Goal: Task Accomplishment & Management: Use online tool/utility

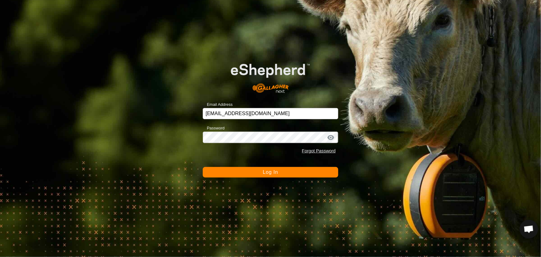
scroll to position [417, 0]
click at [254, 173] on button "Log In" at bounding box center [270, 172] width 135 height 11
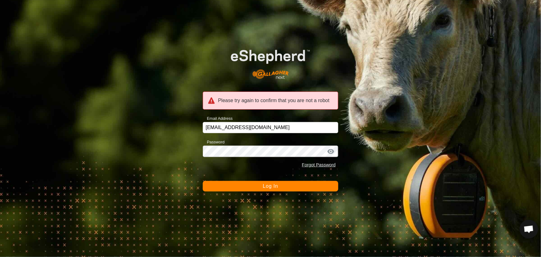
click at [210, 186] on button "Log In" at bounding box center [270, 186] width 135 height 11
click at [300, 188] on button "Log In" at bounding box center [270, 186] width 135 height 11
click at [249, 130] on input "tayler@xtra.co.nz" at bounding box center [270, 127] width 135 height 11
type input "tayler@xtra.co.nz"
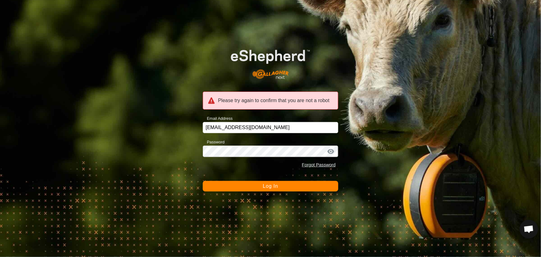
click at [294, 186] on button "Log In" at bounding box center [270, 186] width 135 height 11
click at [269, 186] on span "Log In" at bounding box center [270, 185] width 15 height 5
click at [52, 40] on div "Please try again to confirm that you are not a robot Email Address tayler@xtra.…" at bounding box center [270, 128] width 541 height 257
click at [331, 151] on div at bounding box center [330, 151] width 9 height 6
click at [221, 186] on button "Log In" at bounding box center [270, 186] width 135 height 11
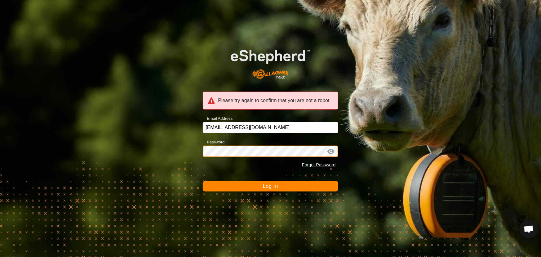
click at [203, 181] on button "Log In" at bounding box center [270, 186] width 135 height 11
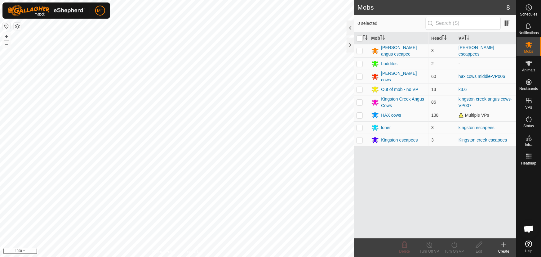
scroll to position [417, 0]
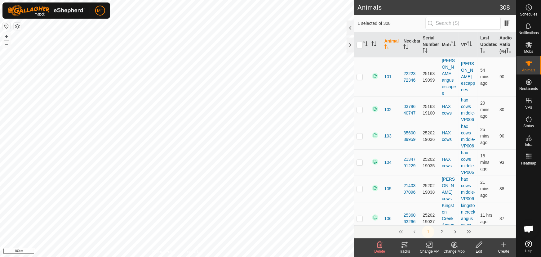
click at [453, 245] on icon at bounding box center [453, 246] width 2 height 2
click at [457, 219] on link "Choose Mob..." at bounding box center [472, 218] width 61 height 12
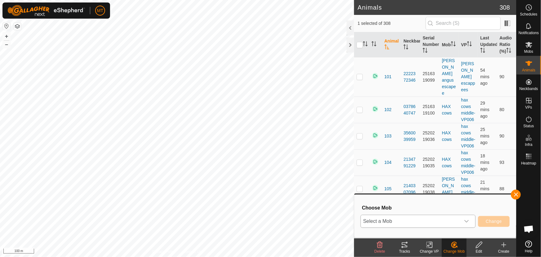
click at [428, 218] on span "Select a Mob" at bounding box center [410, 221] width 99 height 12
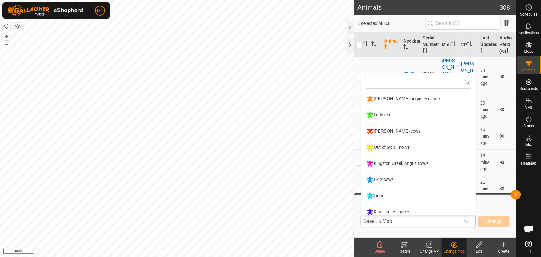
scroll to position [4, 0]
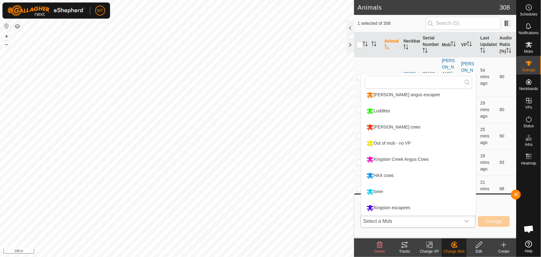
click at [385, 192] on li "loner" at bounding box center [418, 191] width 115 height 15
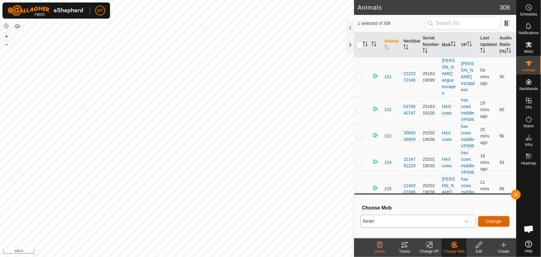
click at [496, 223] on span "Change" at bounding box center [494, 221] width 16 height 5
checkbox input "false"
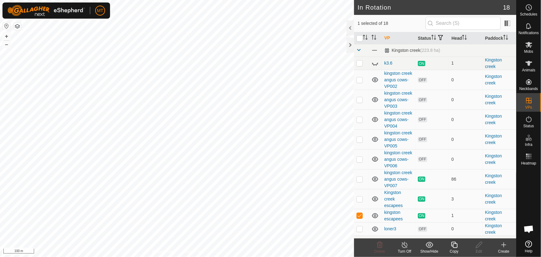
click at [451, 241] on icon at bounding box center [454, 244] width 8 height 7
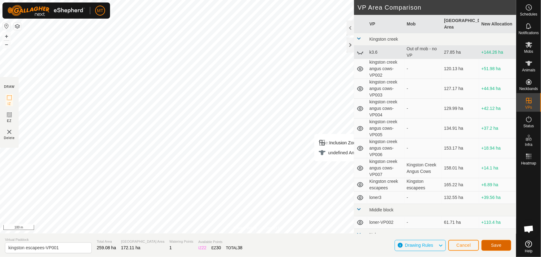
click at [493, 245] on span "Save" at bounding box center [496, 244] width 11 height 5
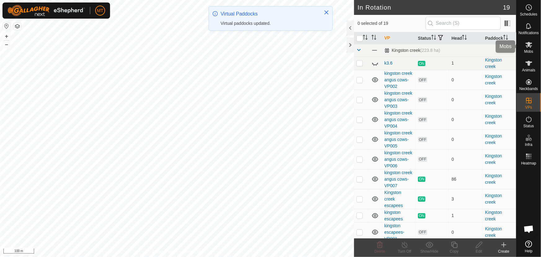
click at [526, 42] on icon at bounding box center [528, 44] width 7 height 7
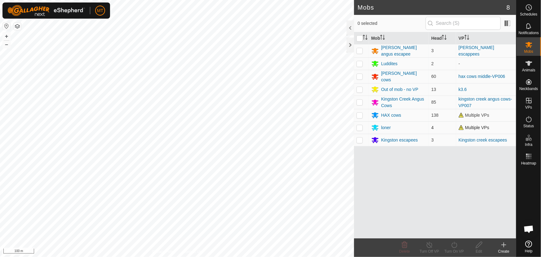
click at [361, 127] on p-checkbox at bounding box center [359, 127] width 6 height 5
checkbox input "true"
click at [453, 246] on icon at bounding box center [454, 244] width 8 height 7
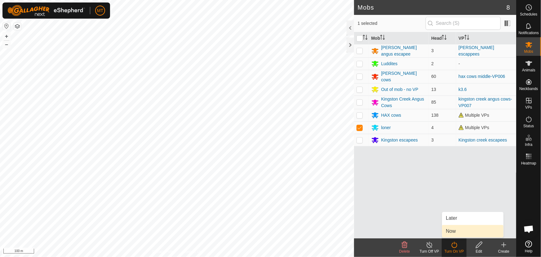
click at [458, 232] on link "Now" at bounding box center [472, 231] width 61 height 12
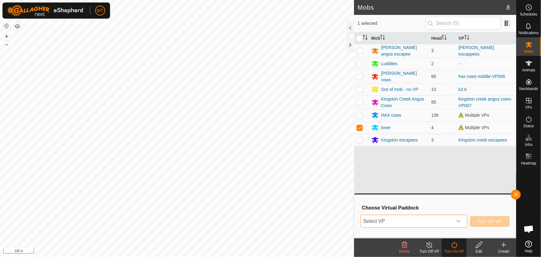
click at [443, 226] on span "Select VP" at bounding box center [406, 221] width 91 height 12
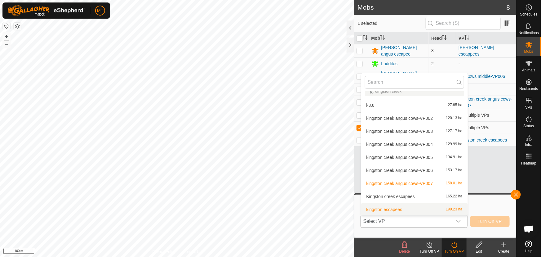
scroll to position [35, 0]
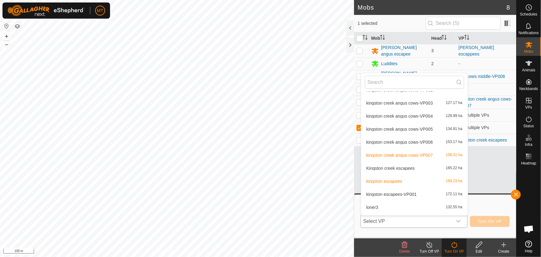
click at [417, 193] on li "kingston escapees-VP001 172.11 ha" at bounding box center [414, 194] width 107 height 12
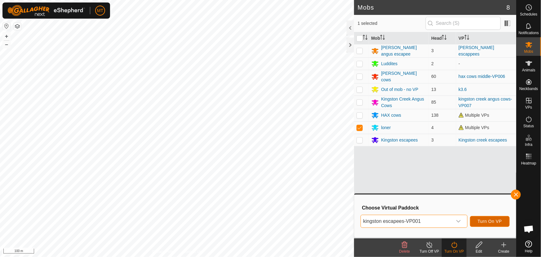
click at [490, 223] on span "Turn On VP" at bounding box center [490, 221] width 24 height 5
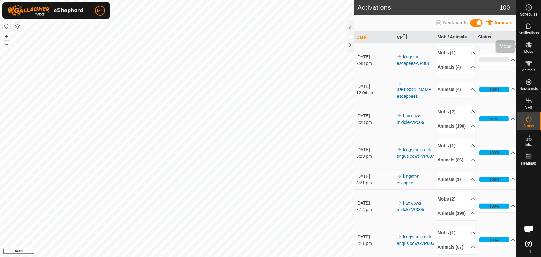
drag, startPoint x: 526, startPoint y: 49, endPoint x: 522, endPoint y: 51, distance: 4.7
click at [526, 49] on es-mob-svg-icon at bounding box center [528, 45] width 11 height 10
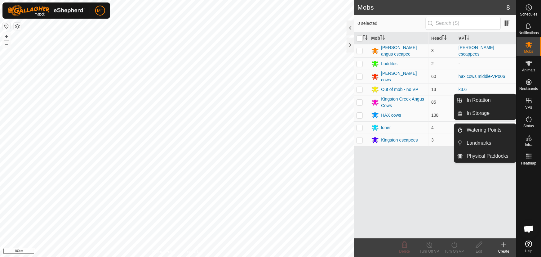
click at [529, 100] on icon at bounding box center [529, 101] width 6 height 6
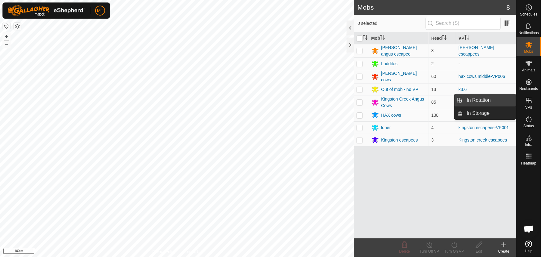
click at [483, 100] on link "In Rotation" at bounding box center [489, 100] width 53 height 12
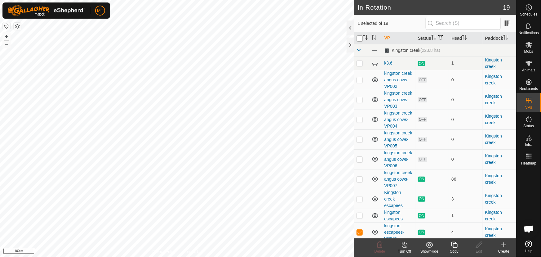
click at [360, 40] on input "checkbox" at bounding box center [359, 38] width 6 height 6
checkbox input "true"
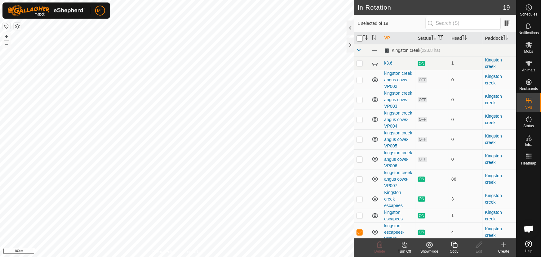
checkbox input "true"
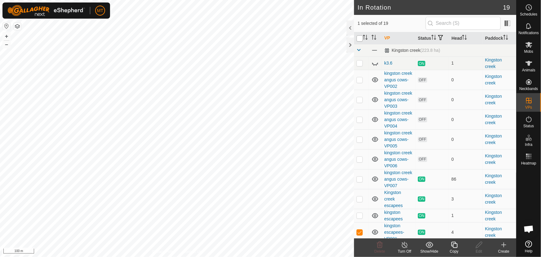
checkbox input "true"
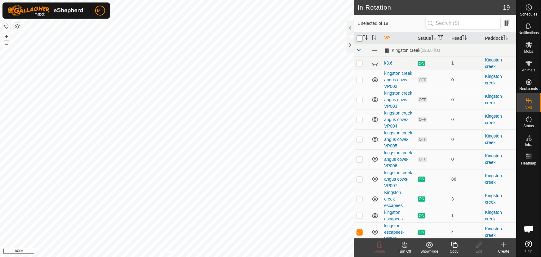
checkbox input "true"
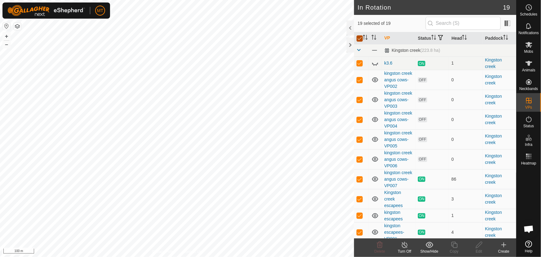
click at [360, 40] on input "checkbox" at bounding box center [359, 38] width 6 height 6
checkbox input "false"
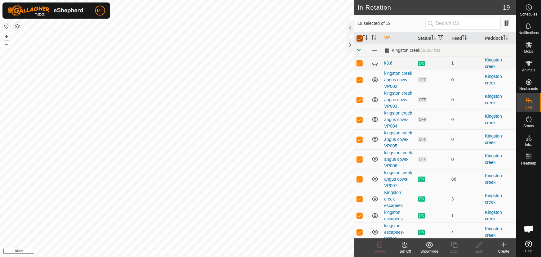
checkbox input "false"
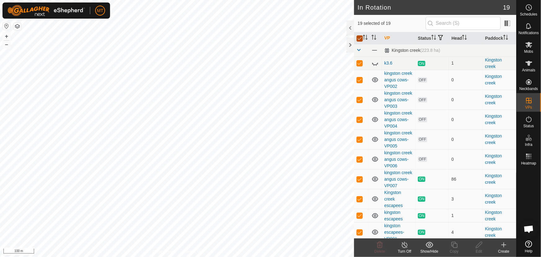
checkbox input "false"
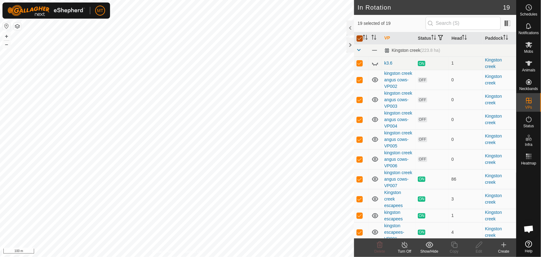
checkbox input "false"
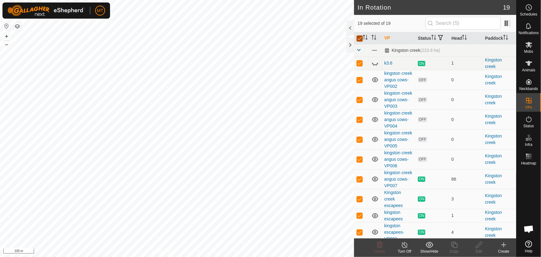
checkbox input "false"
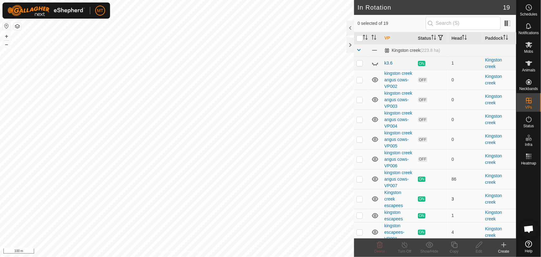
click at [359, 201] on p-checkbox at bounding box center [359, 198] width 6 height 5
checkbox input "true"
click at [453, 247] on icon at bounding box center [454, 244] width 6 height 6
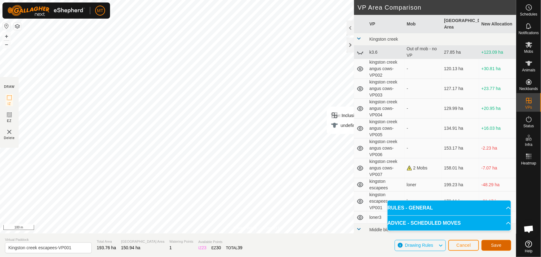
click at [498, 243] on span "Save" at bounding box center [496, 244] width 11 height 5
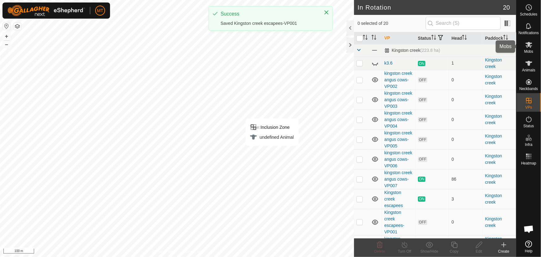
click at [524, 44] on es-mob-svg-icon at bounding box center [528, 45] width 11 height 10
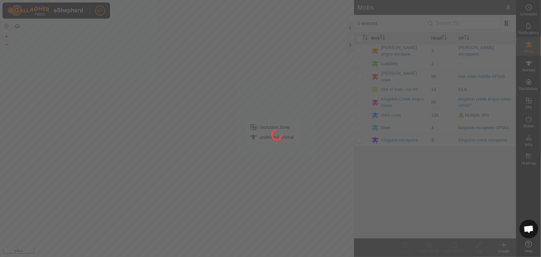
click at [360, 138] on div at bounding box center [270, 128] width 541 height 257
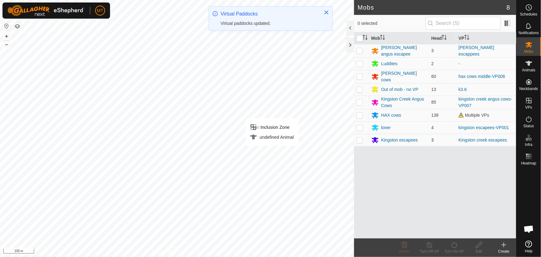
click at [360, 137] on p-checkbox at bounding box center [359, 139] width 6 height 5
checkbox input "true"
click at [456, 248] on icon at bounding box center [454, 244] width 8 height 7
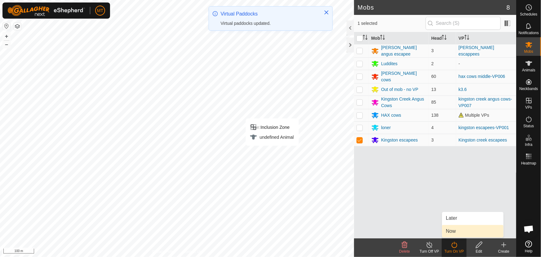
click at [455, 230] on link "Now" at bounding box center [472, 231] width 61 height 12
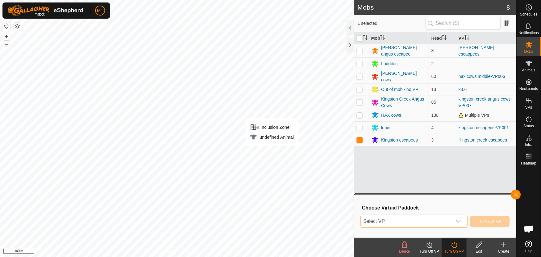
click at [442, 224] on span "Select VP" at bounding box center [406, 221] width 91 height 12
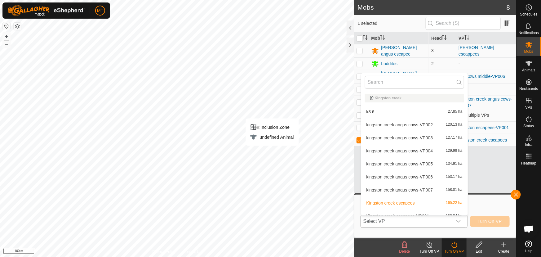
scroll to position [7, 0]
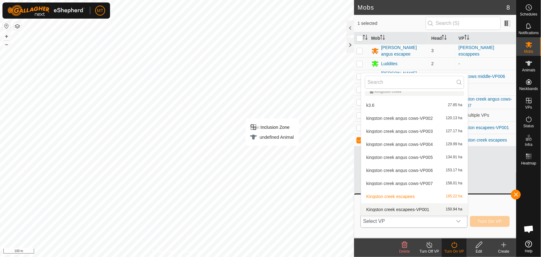
click at [418, 210] on li "Kingston creek escapees-VP001 150.94 ha" at bounding box center [414, 209] width 107 height 12
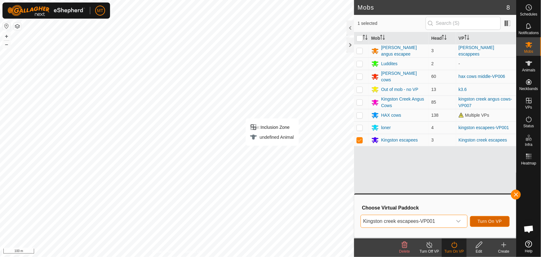
click at [481, 223] on span "Turn On VP" at bounding box center [490, 221] width 24 height 5
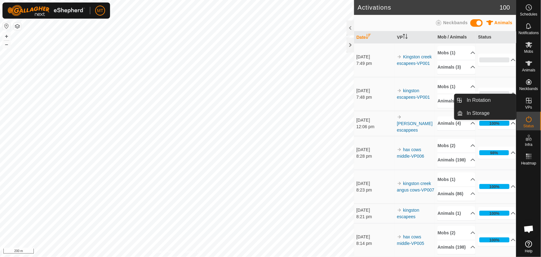
drag, startPoint x: 518, startPoint y: 99, endPoint x: 530, endPoint y: 103, distance: 12.6
click at [530, 103] on icon at bounding box center [529, 101] width 6 height 6
click at [491, 100] on link "In Rotation" at bounding box center [489, 100] width 53 height 12
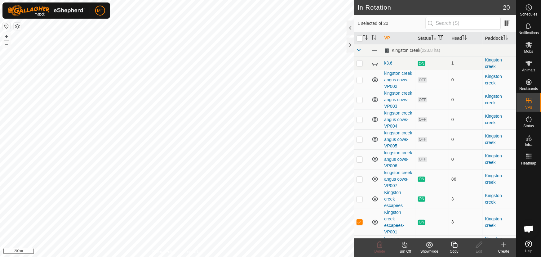
click at [358, 224] on p-checkbox at bounding box center [359, 221] width 6 height 5
checkbox input "false"
checkbox input "true"
click at [456, 245] on icon at bounding box center [454, 244] width 8 height 7
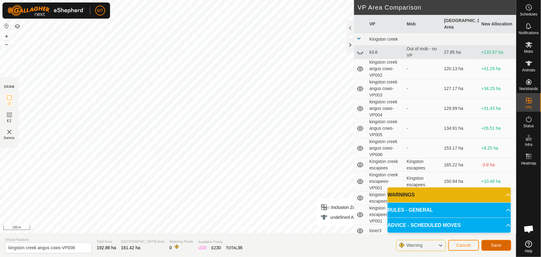
click at [495, 245] on span "Save" at bounding box center [496, 244] width 11 height 5
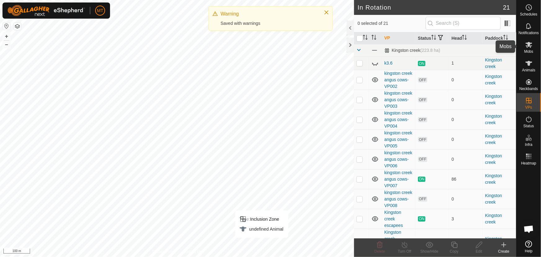
click at [528, 44] on icon at bounding box center [528, 45] width 7 height 6
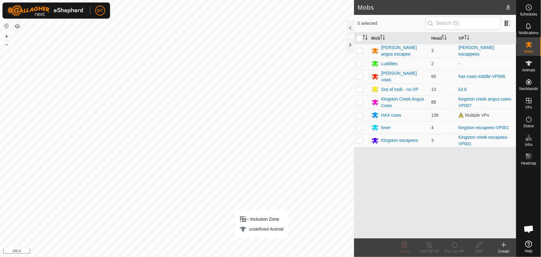
click at [359, 101] on p-checkbox at bounding box center [359, 101] width 6 height 5
checkbox input "true"
click at [448, 246] on turn-on-svg-icon at bounding box center [454, 244] width 25 height 7
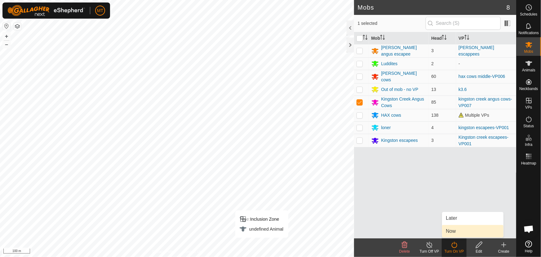
click at [450, 231] on link "Now" at bounding box center [472, 231] width 61 height 12
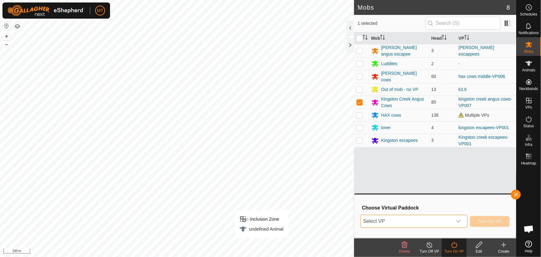
click at [421, 222] on span "Select VP" at bounding box center [406, 221] width 91 height 12
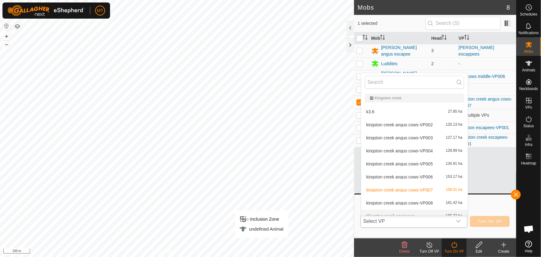
scroll to position [7, 0]
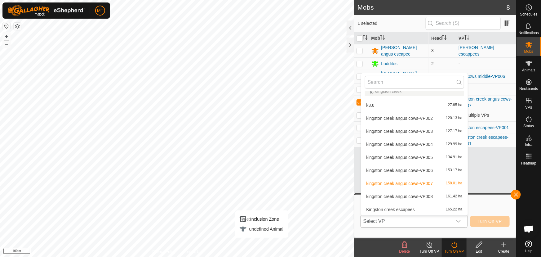
click at [419, 197] on li "kingston creek angus cows-VP008 161.42 ha" at bounding box center [414, 196] width 107 height 12
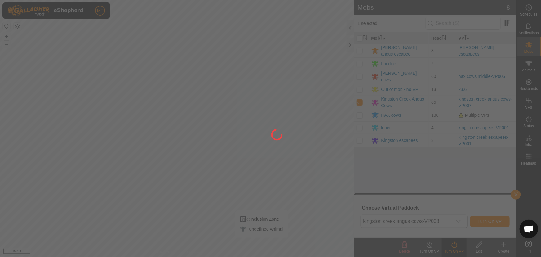
click at [485, 223] on div at bounding box center [270, 128] width 541 height 257
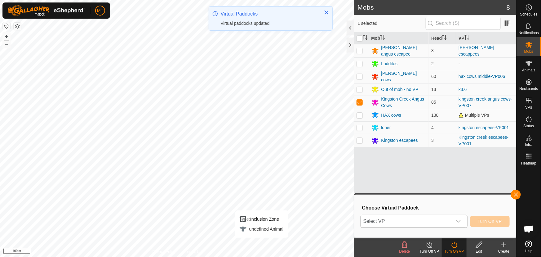
click at [449, 223] on span "Select VP" at bounding box center [406, 221] width 91 height 12
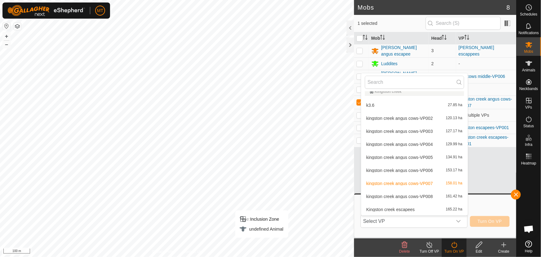
click at [435, 198] on li "kingston creek angus cows-VP008 161.42 ha" at bounding box center [414, 196] width 107 height 12
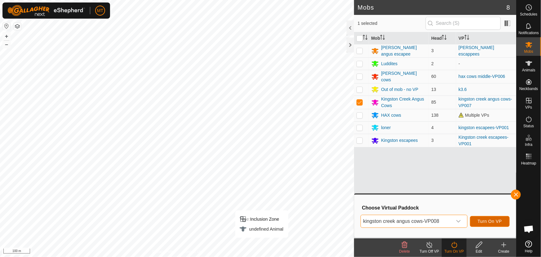
click at [484, 224] on button "Turn On VP" at bounding box center [490, 221] width 40 height 11
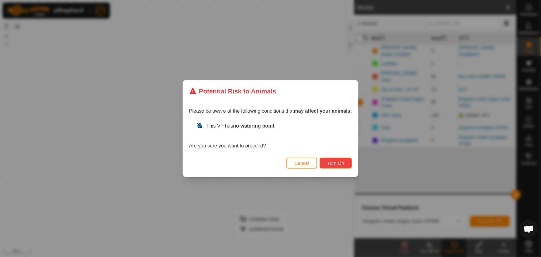
click at [345, 167] on button "Turn On" at bounding box center [336, 162] width 32 height 11
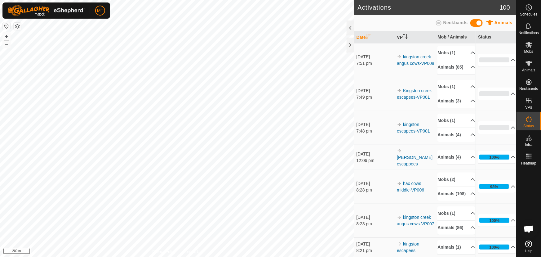
click at [361, 41] on div "Activations 100 Animals Neckbands Date VP Mob / Animals Status [DATE] 7:51 pm […" at bounding box center [258, 128] width 516 height 257
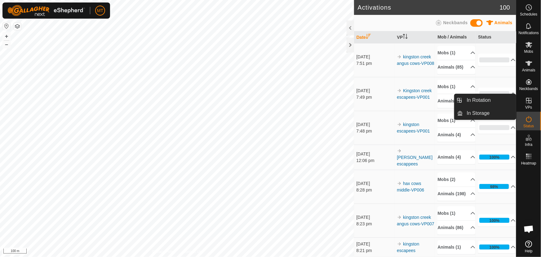
click at [529, 100] on icon at bounding box center [528, 100] width 7 height 7
click at [471, 99] on link "In Rotation" at bounding box center [489, 100] width 53 height 12
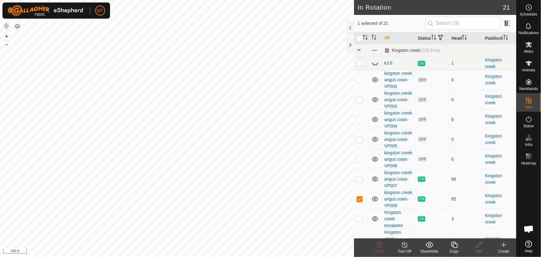
checkbox input "false"
checkbox input "true"
click at [453, 245] on icon at bounding box center [454, 244] width 6 height 6
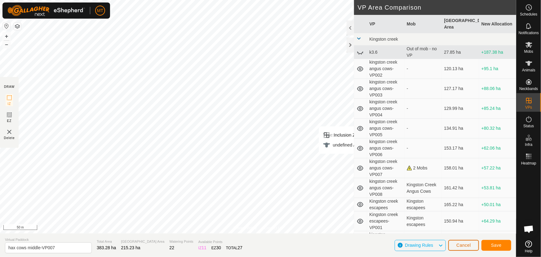
drag, startPoint x: 466, startPoint y: 244, endPoint x: 468, endPoint y: 240, distance: 3.9
click at [466, 244] on span "Cancel" at bounding box center [463, 244] width 15 height 5
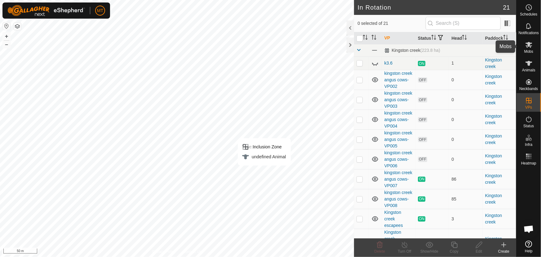
click at [527, 46] on icon at bounding box center [528, 44] width 7 height 7
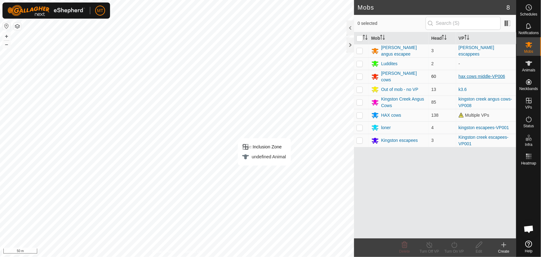
click at [476, 74] on link "hax cows middle-VP006" at bounding box center [481, 76] width 46 height 5
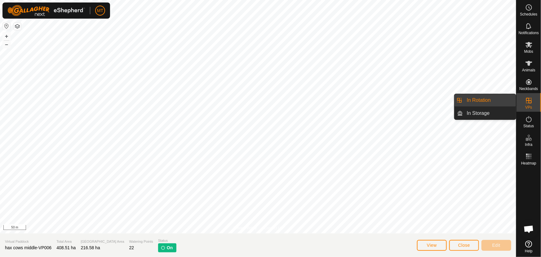
drag, startPoint x: 515, startPoint y: 101, endPoint x: 491, endPoint y: 100, distance: 23.9
click at [491, 100] on link "In Rotation" at bounding box center [489, 100] width 53 height 12
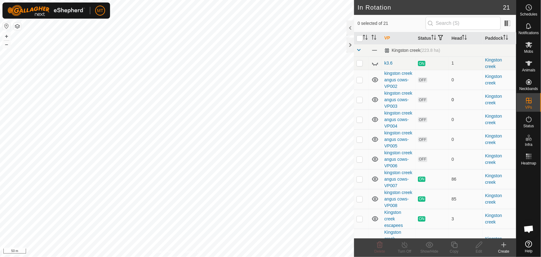
checkbox input "true"
checkbox input "false"
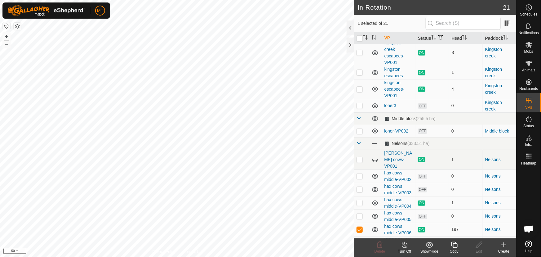
scroll to position [200, 0]
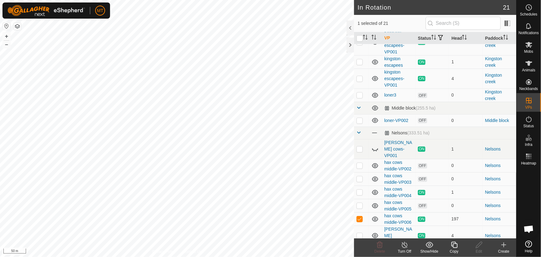
click at [456, 248] on icon at bounding box center [454, 244] width 8 height 7
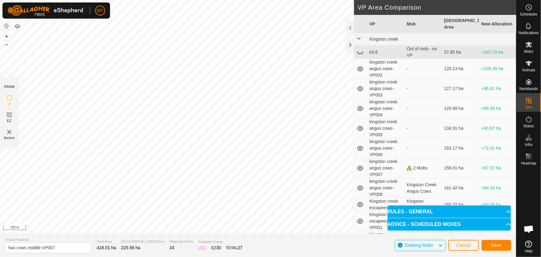
click at [268, 244] on div "Privacy Policy Contact Us Type: Inclusion Zone undefined Animal + – ⇧ i 100 m D…" at bounding box center [258, 128] width 516 height 257
click at [246, 225] on div "Privacy Policy Contact Us Type: Inclusion Zone undefined Animal + – ⇧ i 500 m" at bounding box center [258, 116] width 516 height 233
click at [496, 246] on span "Save" at bounding box center [496, 244] width 11 height 5
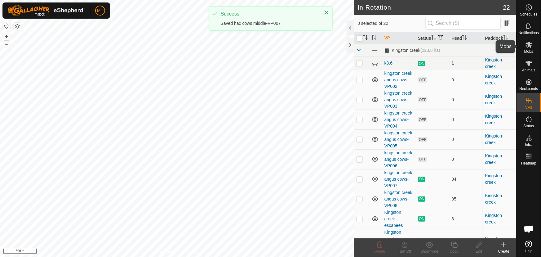
click at [529, 48] on es-mob-svg-icon at bounding box center [528, 45] width 11 height 10
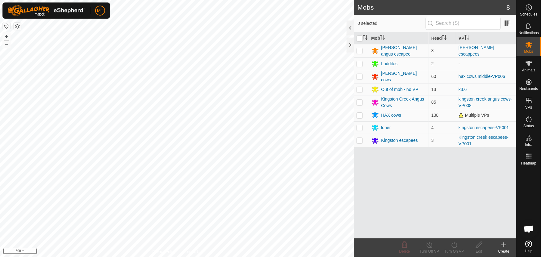
click at [362, 75] on p-checkbox at bounding box center [359, 76] width 6 height 5
checkbox input "true"
click at [360, 113] on p-checkbox at bounding box center [359, 115] width 6 height 5
checkbox input "true"
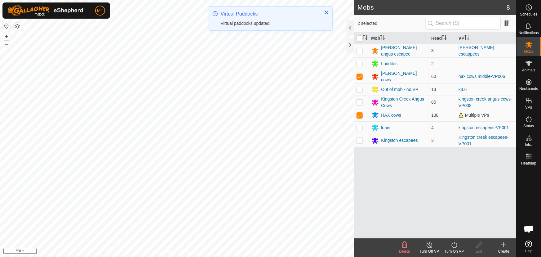
click at [455, 248] on div "Turn On VP" at bounding box center [454, 251] width 25 height 6
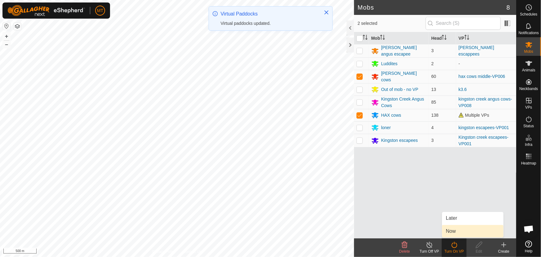
click at [455, 232] on link "Now" at bounding box center [472, 231] width 61 height 12
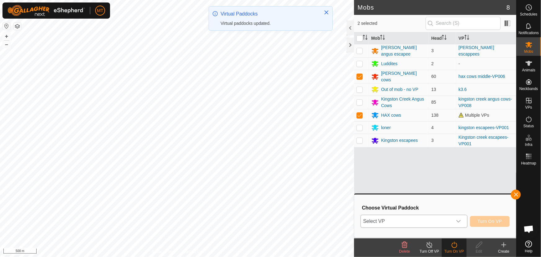
click at [438, 226] on span "Select VP" at bounding box center [406, 221] width 91 height 12
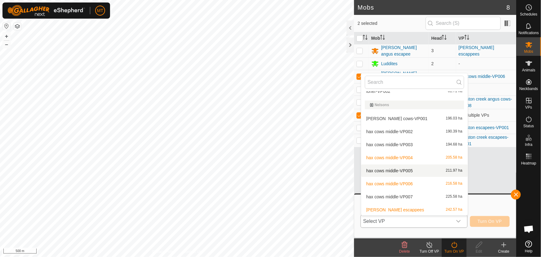
scroll to position [205, 0]
click at [390, 193] on li "hax cows middle-VP007 225.58 ha" at bounding box center [414, 196] width 107 height 12
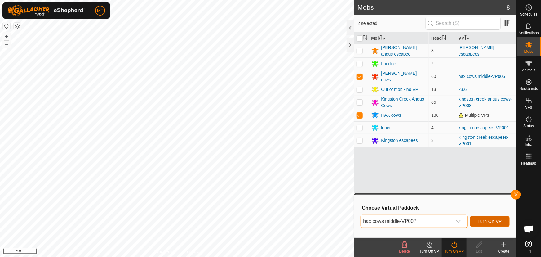
click at [481, 221] on span "Turn On VP" at bounding box center [490, 221] width 24 height 5
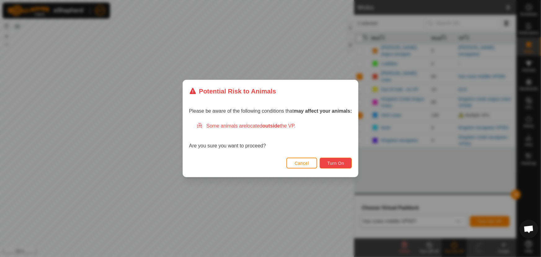
click at [343, 164] on span "Turn On" at bounding box center [335, 163] width 17 height 5
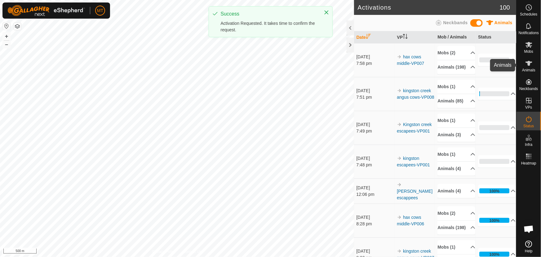
click at [531, 66] on icon at bounding box center [528, 63] width 7 height 7
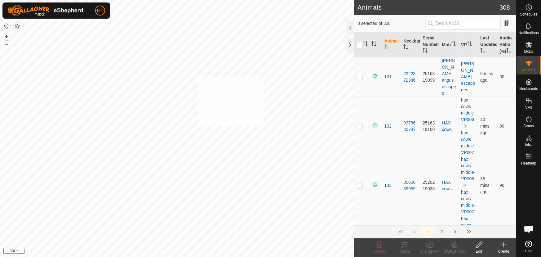
checkbox input "true"
click at [364, 44] on icon "Activate to sort" at bounding box center [364, 43] width 1 height 5
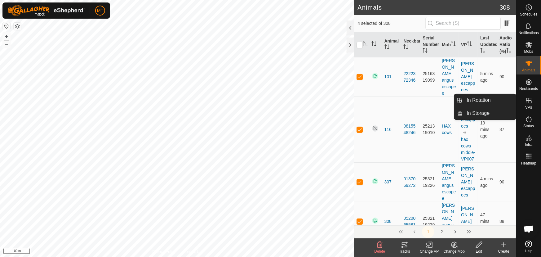
click at [528, 100] on icon at bounding box center [528, 100] width 7 height 7
